Goal: Task Accomplishment & Management: Manage account settings

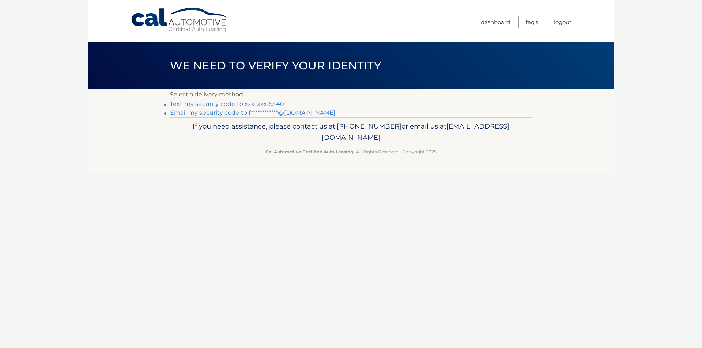
click at [233, 101] on link "Text my security code to xxx-xxx-5340" at bounding box center [227, 104] width 114 height 7
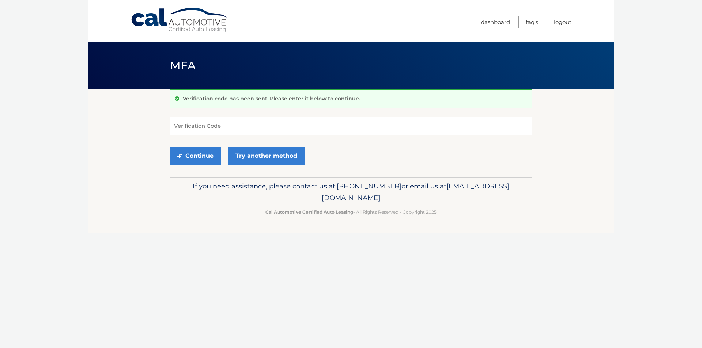
click at [243, 128] on input "Verification Code" at bounding box center [351, 126] width 362 height 18
click at [241, 127] on input "Verification Code" at bounding box center [351, 126] width 362 height 18
type input "738944"
click at [170, 147] on button "Continue" at bounding box center [195, 156] width 51 height 18
click at [197, 156] on button "Continue" at bounding box center [195, 156] width 51 height 18
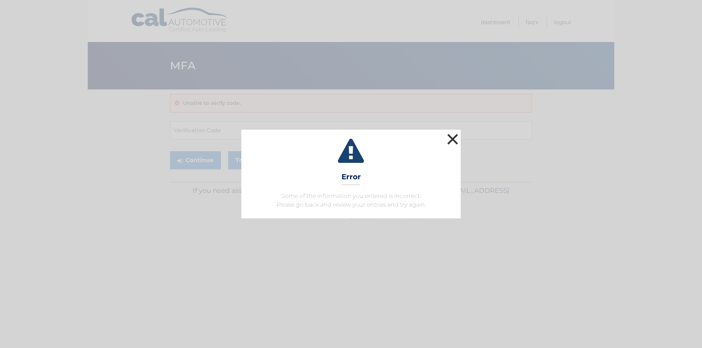
click at [451, 141] on button "×" at bounding box center [452, 139] width 15 height 15
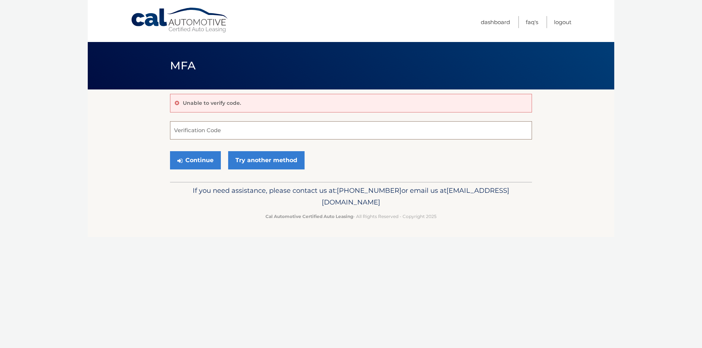
click at [209, 132] on input "Verification Code" at bounding box center [351, 130] width 362 height 18
type input "738944"
click at [197, 160] on button "Continue" at bounding box center [195, 160] width 51 height 18
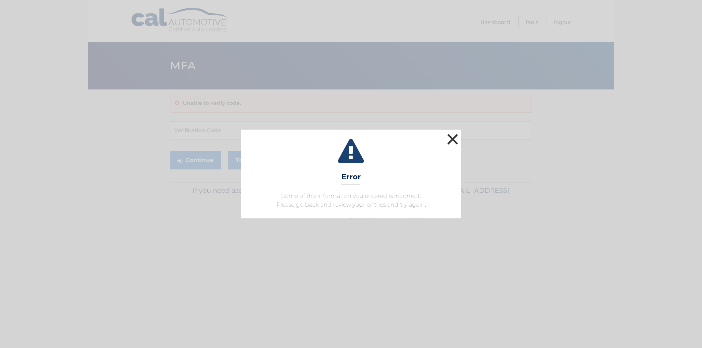
click at [455, 136] on button "×" at bounding box center [452, 139] width 15 height 15
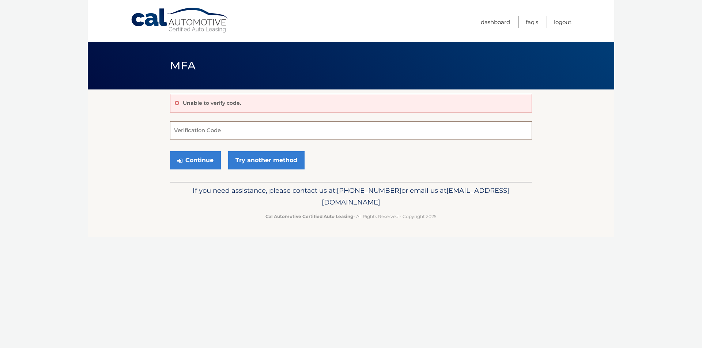
click at [206, 133] on input "Verification Code" at bounding box center [351, 130] width 362 height 18
type input "738944"
click at [195, 156] on button "Continue" at bounding box center [195, 160] width 51 height 18
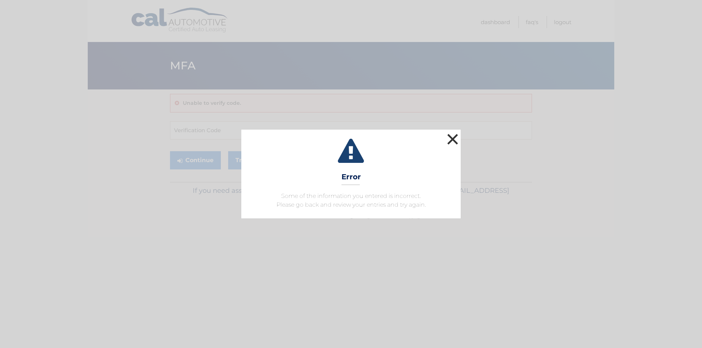
click at [451, 138] on button "×" at bounding box center [452, 139] width 15 height 15
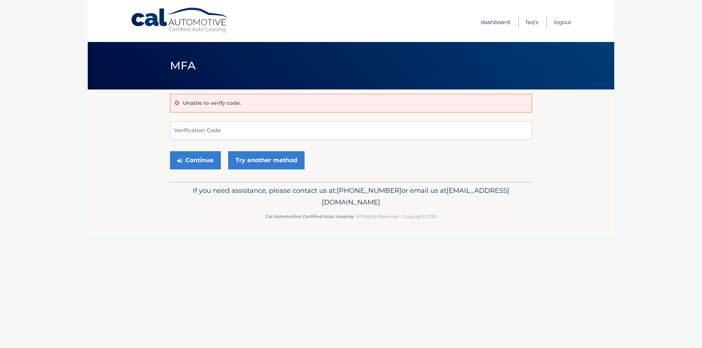
click at [496, 21] on link "Dashboard" at bounding box center [495, 22] width 29 height 12
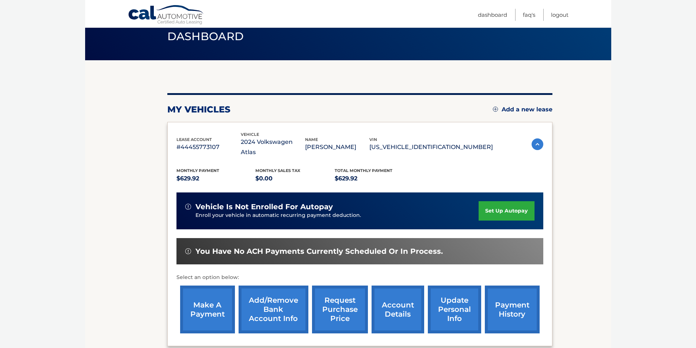
scroll to position [95, 0]
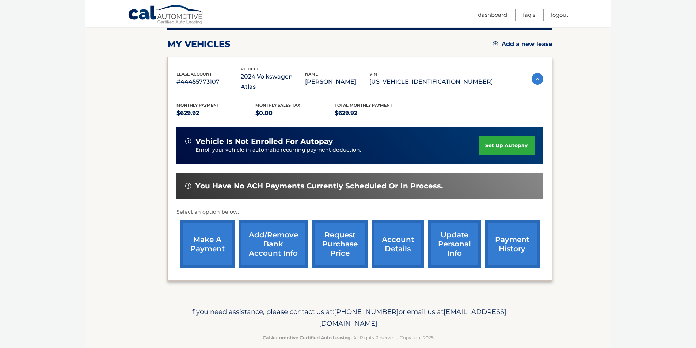
click at [509, 235] on link "payment history" at bounding box center [512, 244] width 55 height 48
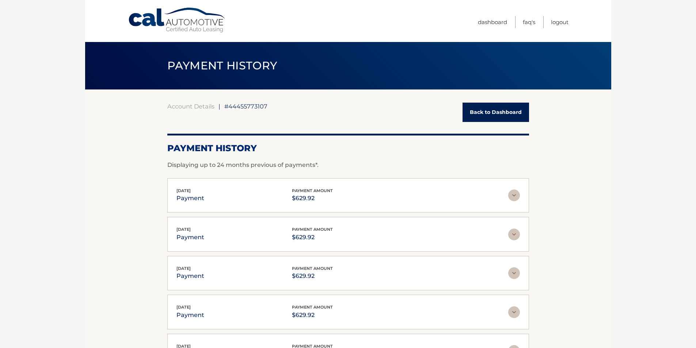
click at [494, 112] on link "Back to Dashboard" at bounding box center [496, 112] width 67 height 19
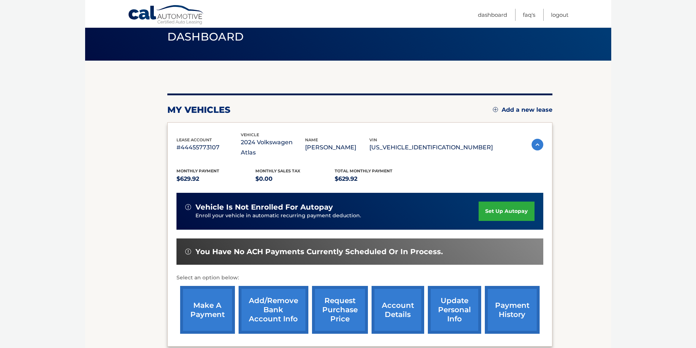
scroll to position [73, 0]
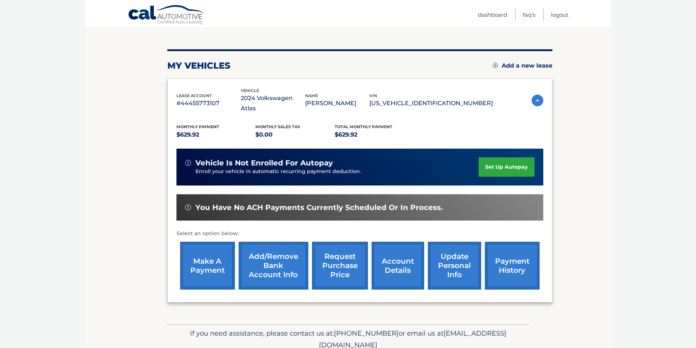
click at [207, 250] on link "make a payment" at bounding box center [207, 266] width 55 height 48
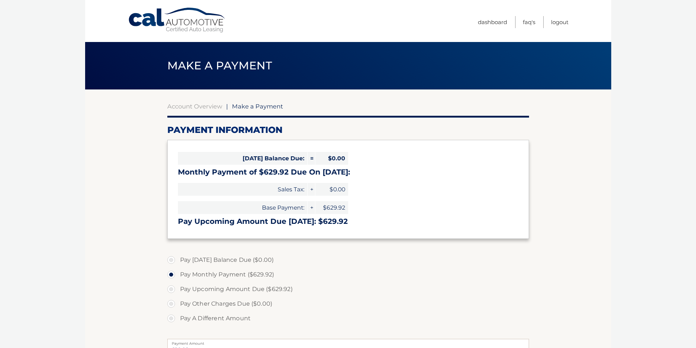
select select "MWM4N2Q3NjItYjg3ZS00NjYzLWE5MmEtZTRkNjY3ZTJiNDYz"
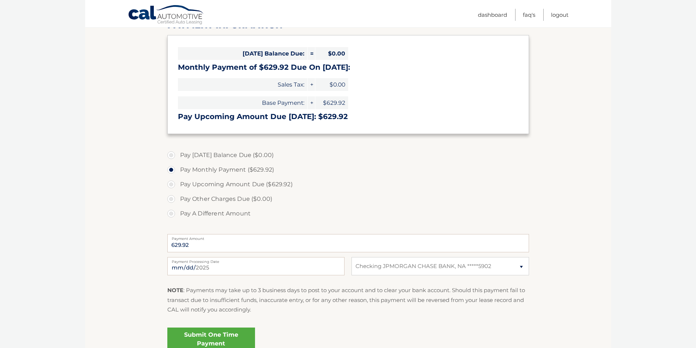
scroll to position [110, 0]
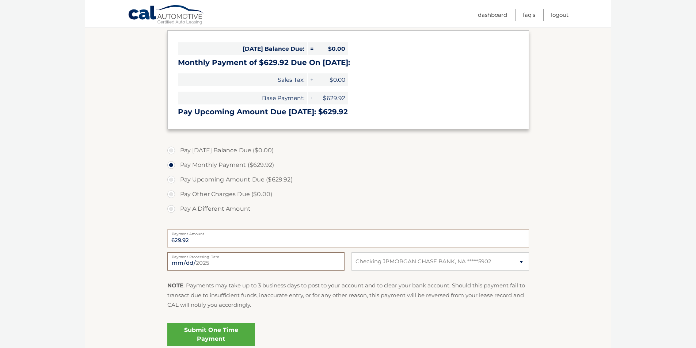
click at [200, 264] on input "2025-09-02" at bounding box center [255, 262] width 177 height 18
type input "2025-09-29"
click at [109, 197] on section "Account Overview | Make a Payment Payment Information Today's Balance Due: = $0…" at bounding box center [348, 168] width 526 height 377
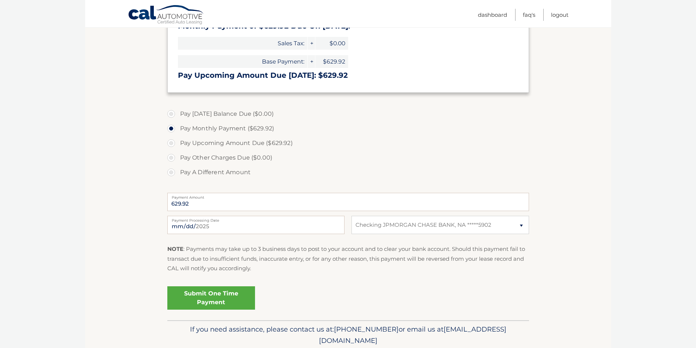
click at [211, 301] on link "Submit One Time Payment" at bounding box center [211, 298] width 88 height 23
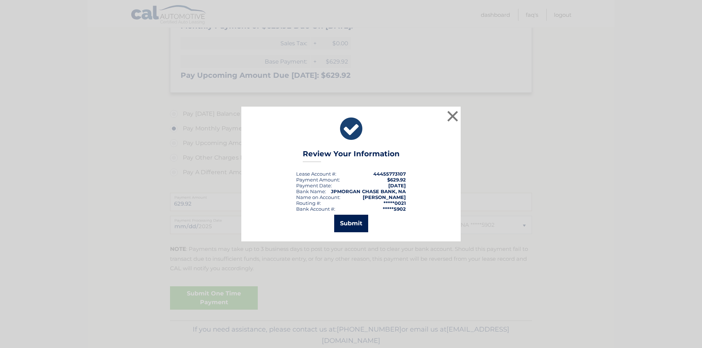
click at [355, 226] on button "Submit" at bounding box center [351, 224] width 34 height 18
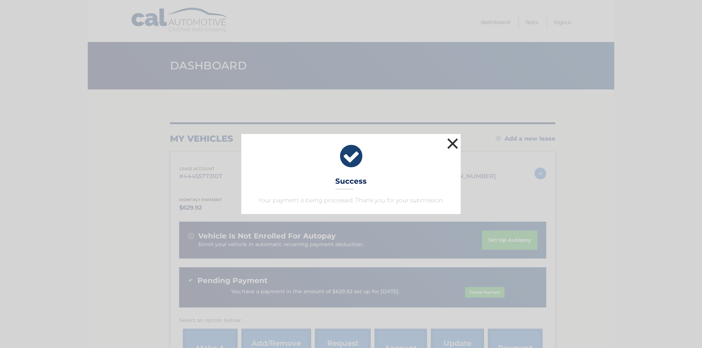
click at [452, 141] on button "×" at bounding box center [452, 143] width 15 height 15
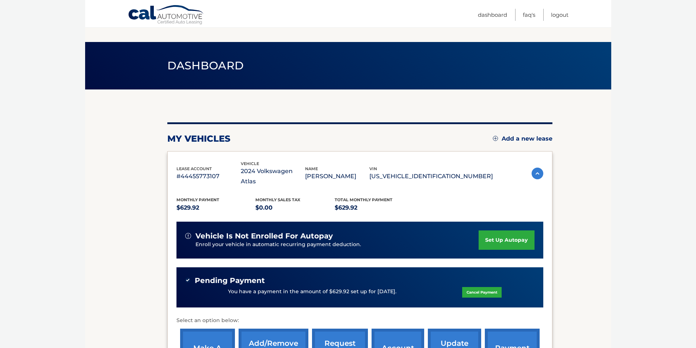
scroll to position [109, 0]
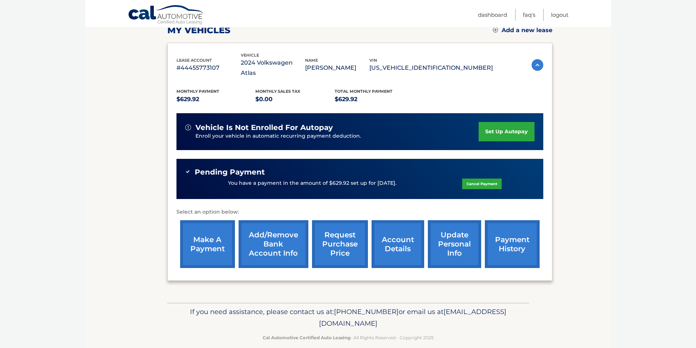
click at [510, 232] on link "payment history" at bounding box center [512, 244] width 55 height 48
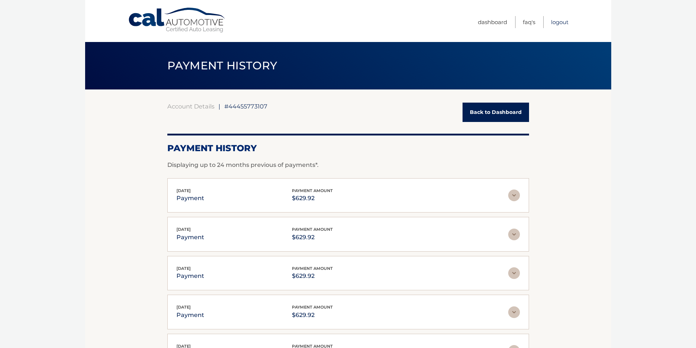
drag, startPoint x: 564, startPoint y: 21, endPoint x: 554, endPoint y: 22, distance: 9.9
click at [564, 21] on link "Logout" at bounding box center [560, 22] width 18 height 12
